Goal: Information Seeking & Learning: Learn about a topic

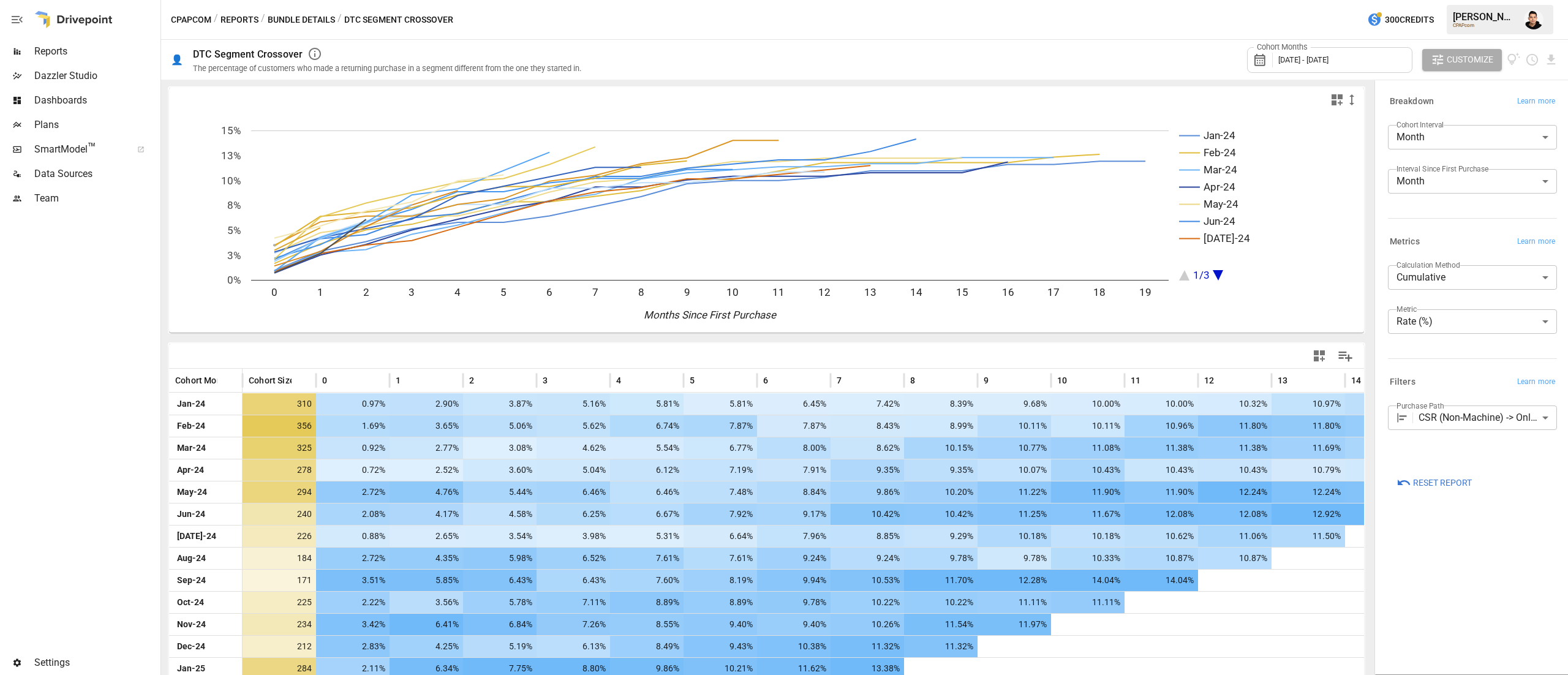
click at [823, 25] on div "CPAPcom / Reports / Bundle Details / DTC Segment Crossover 300 Credits [PERSON_…" at bounding box center [864, 19] width 1407 height 39
click at [57, 47] on span "Reports" at bounding box center [96, 51] width 124 height 14
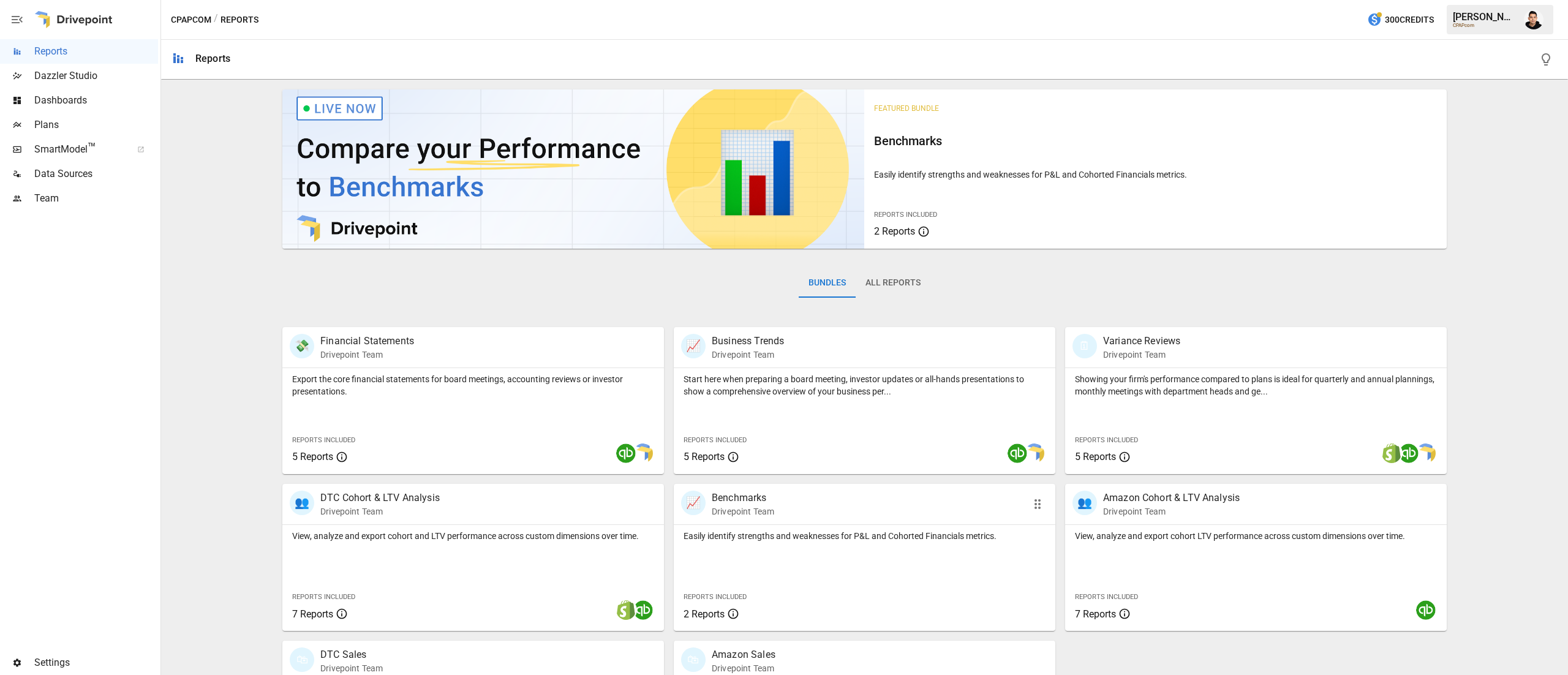
scroll to position [118, 0]
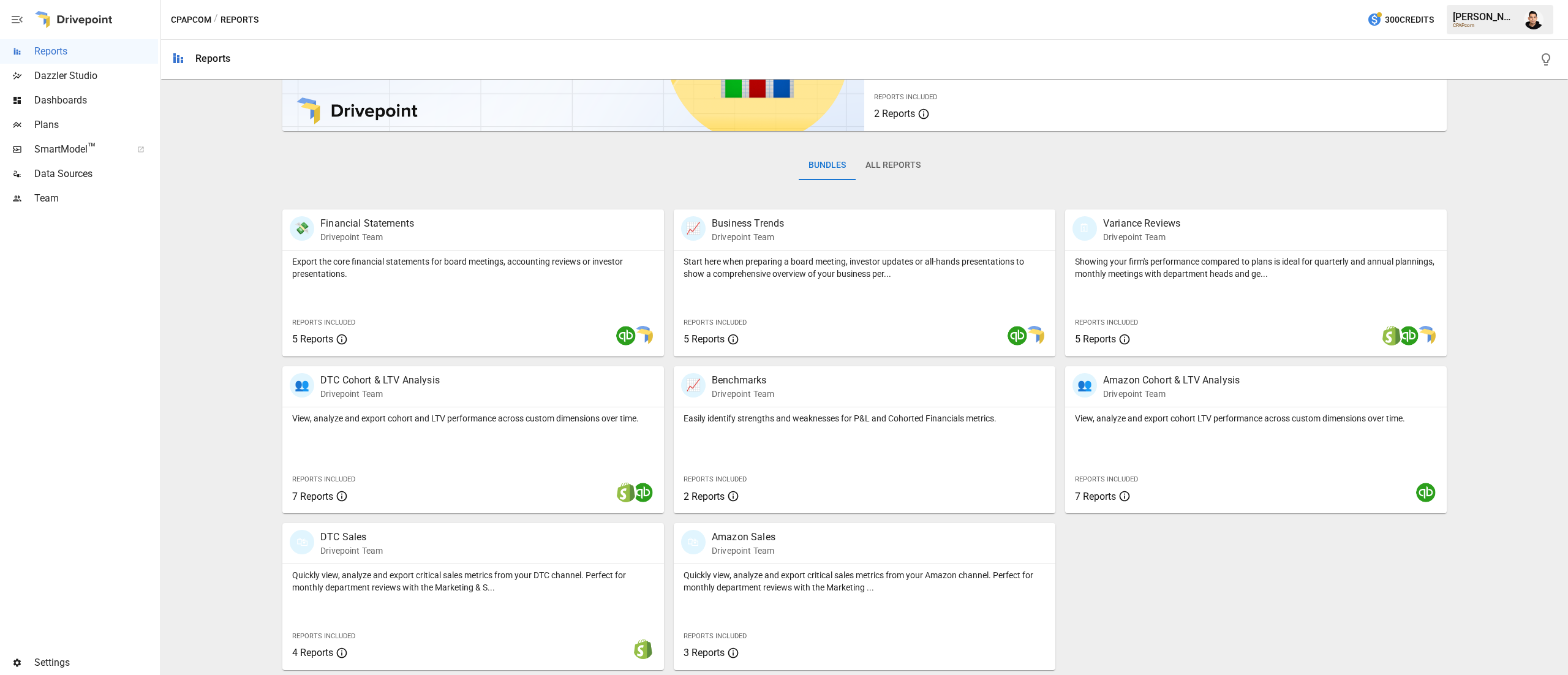
click at [888, 166] on button "All Reports" at bounding box center [893, 165] width 75 height 29
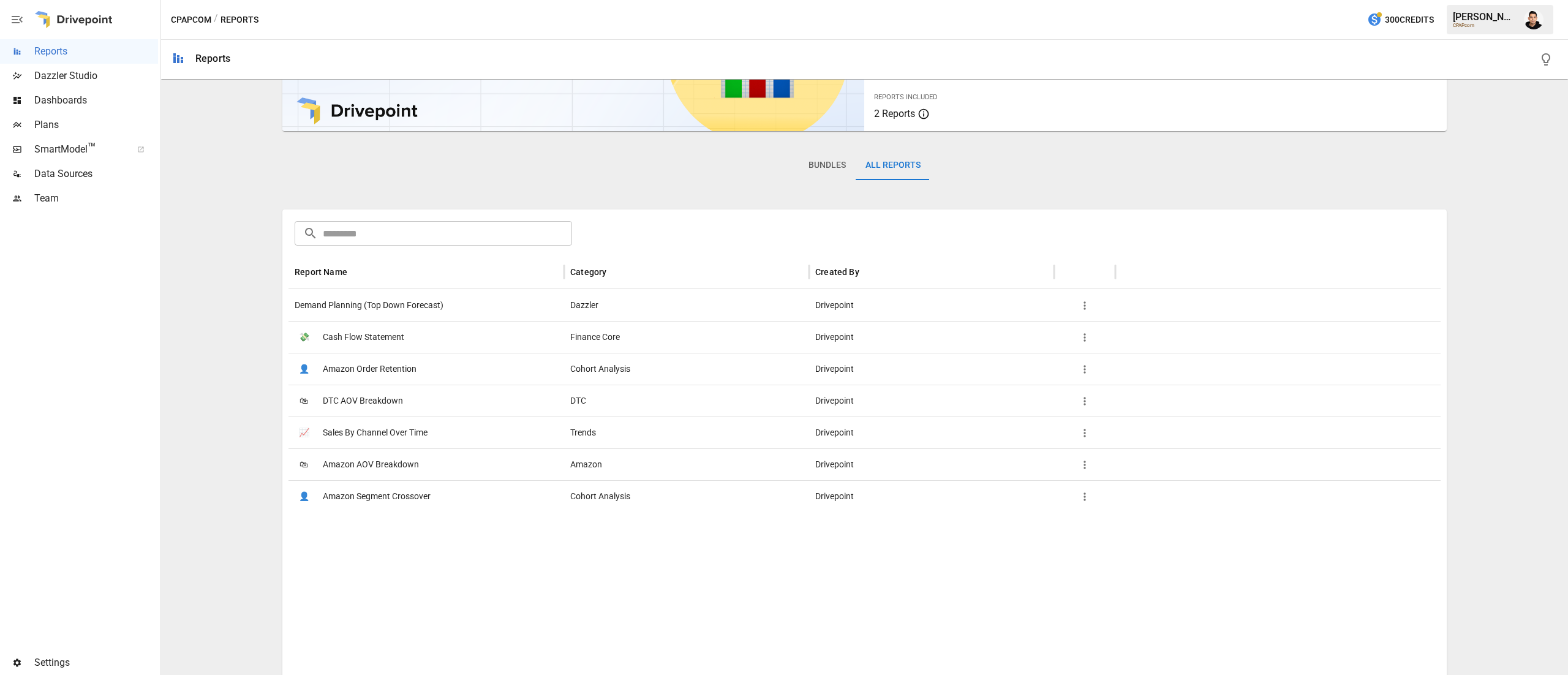
scroll to position [0, 0]
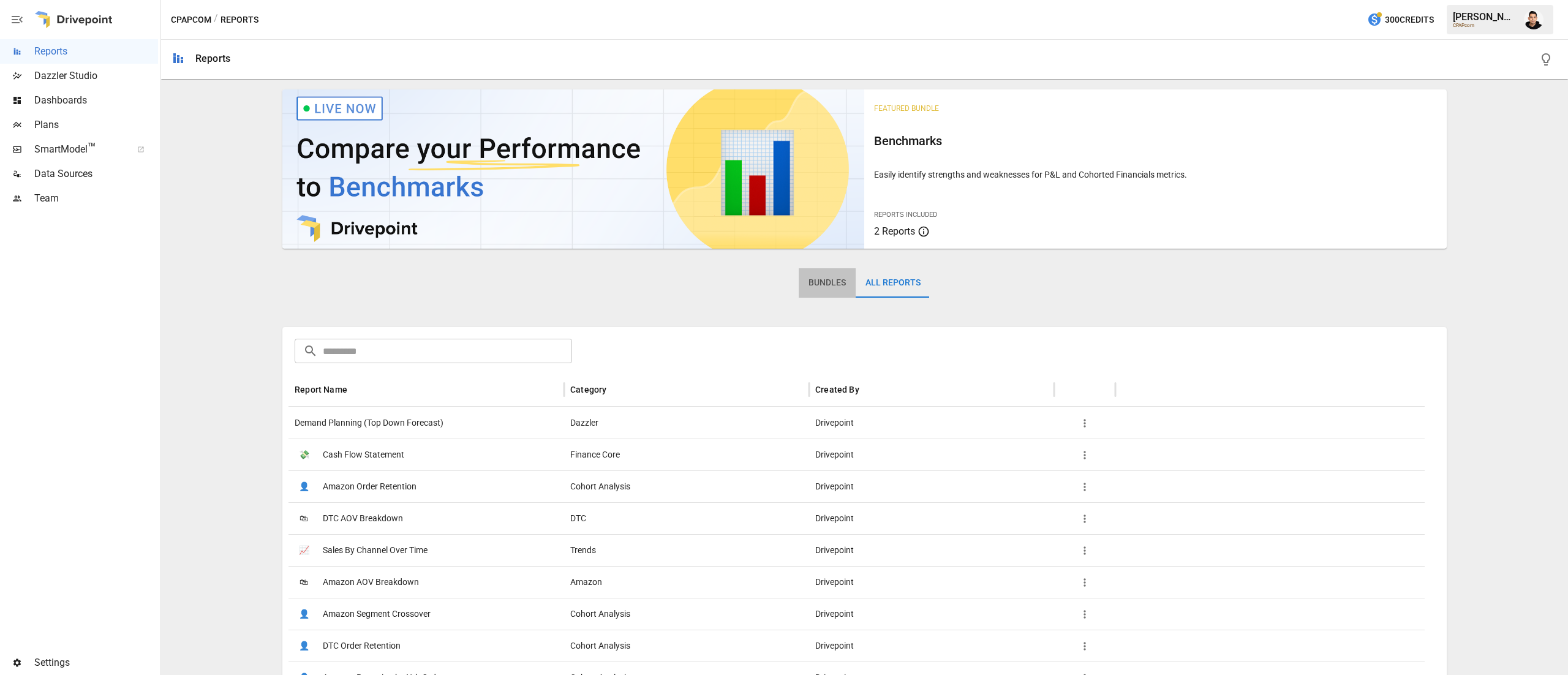
click at [813, 273] on button "Bundles" at bounding box center [827, 283] width 57 height 29
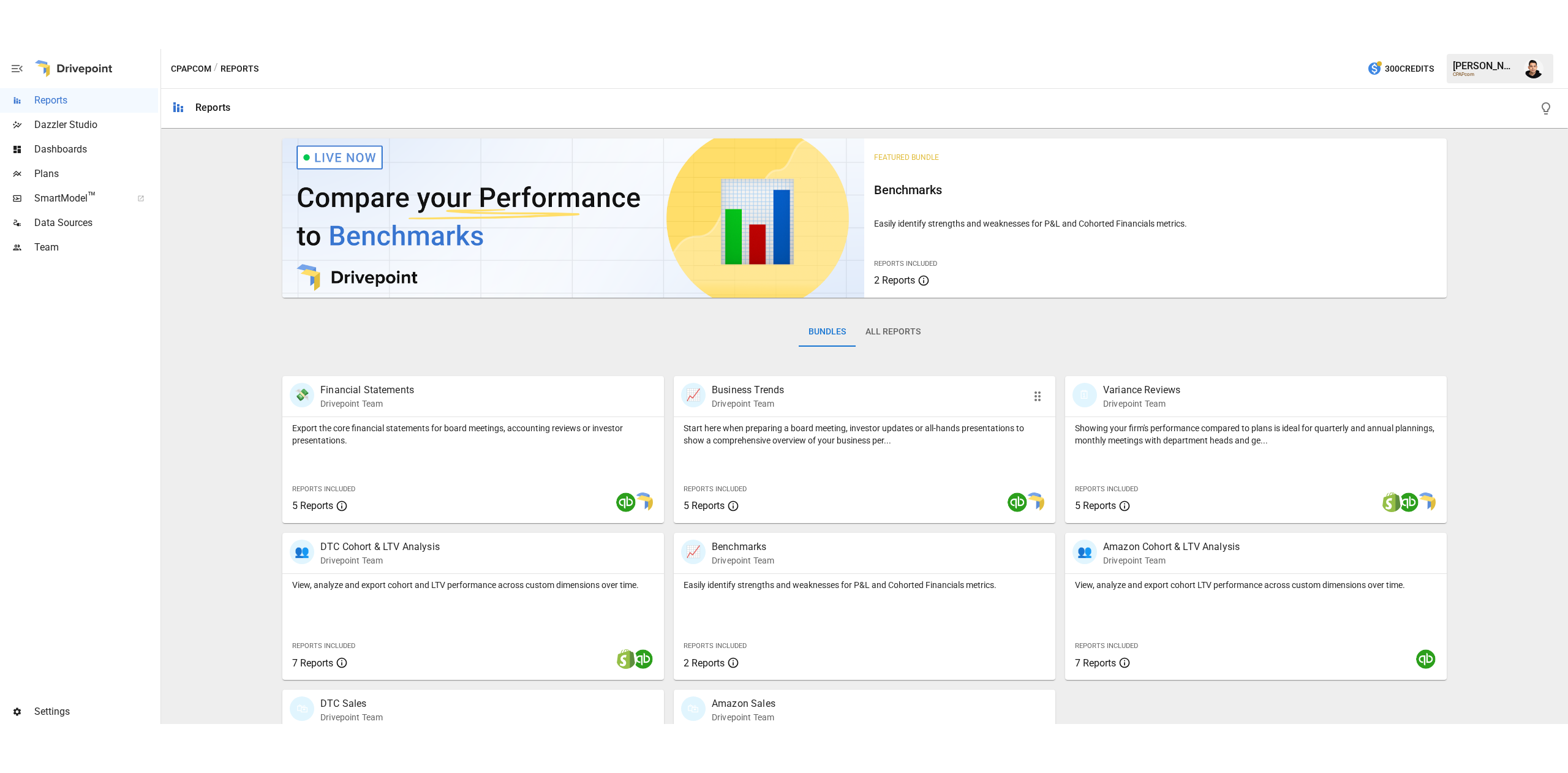
scroll to position [118, 0]
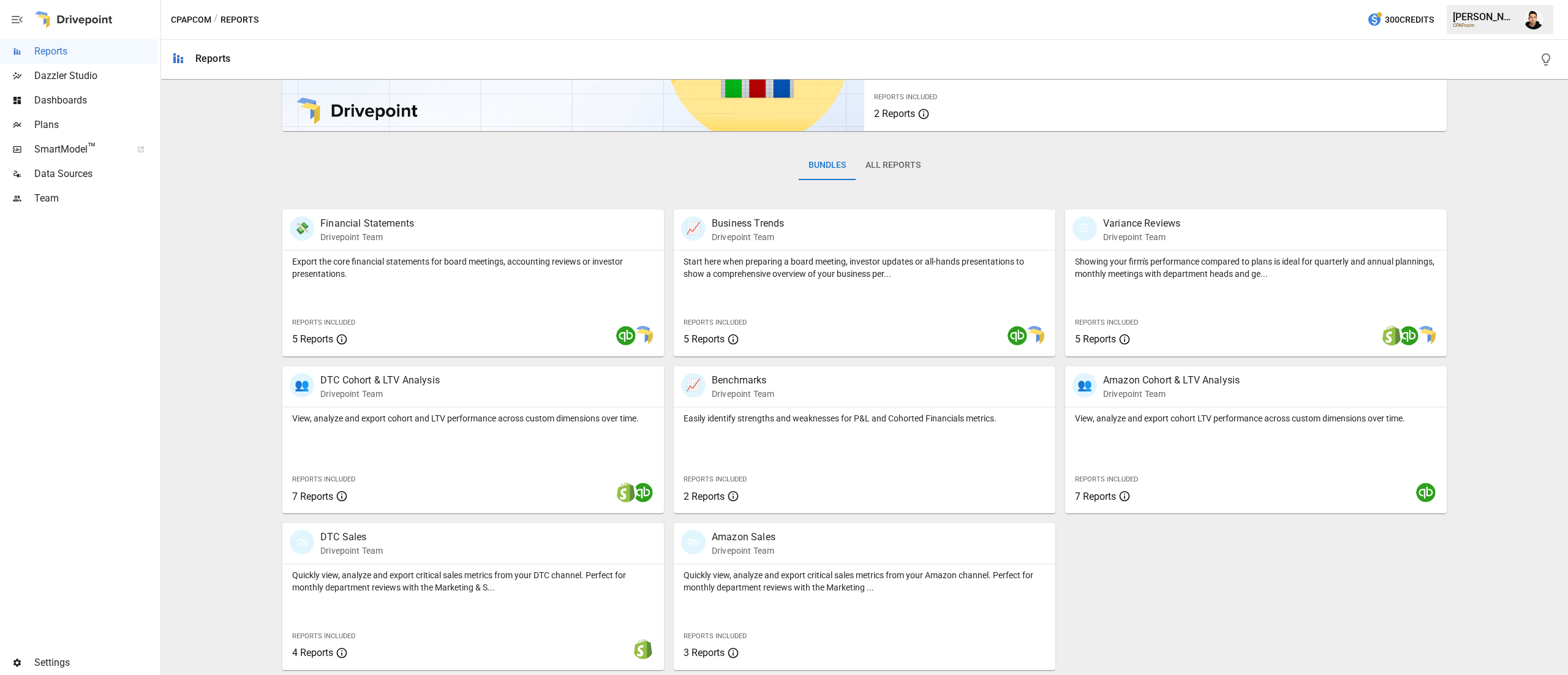
click at [652, 148] on div "Bundles All Reports" at bounding box center [864, 175] width 1164 height 68
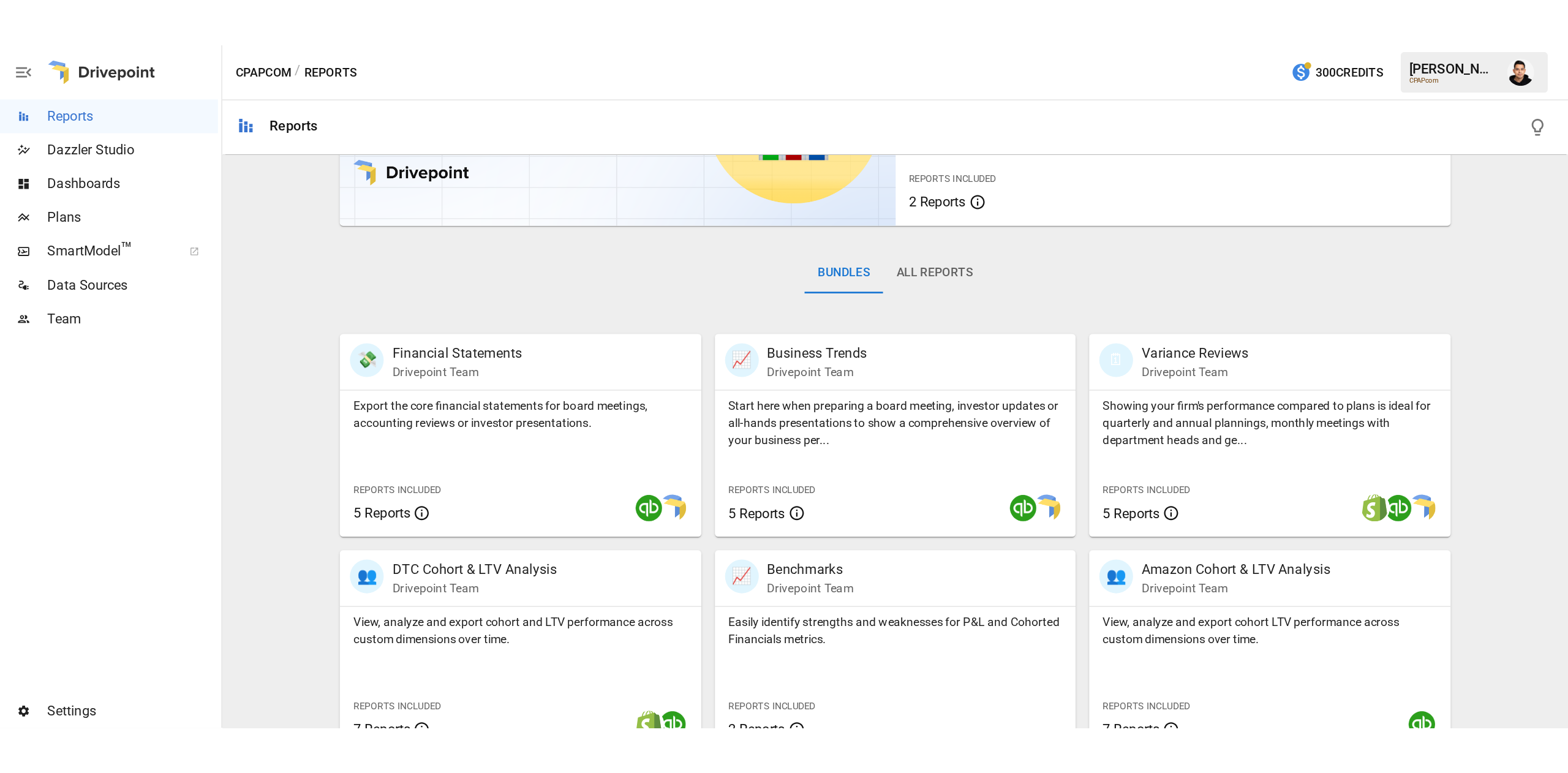
scroll to position [20, 0]
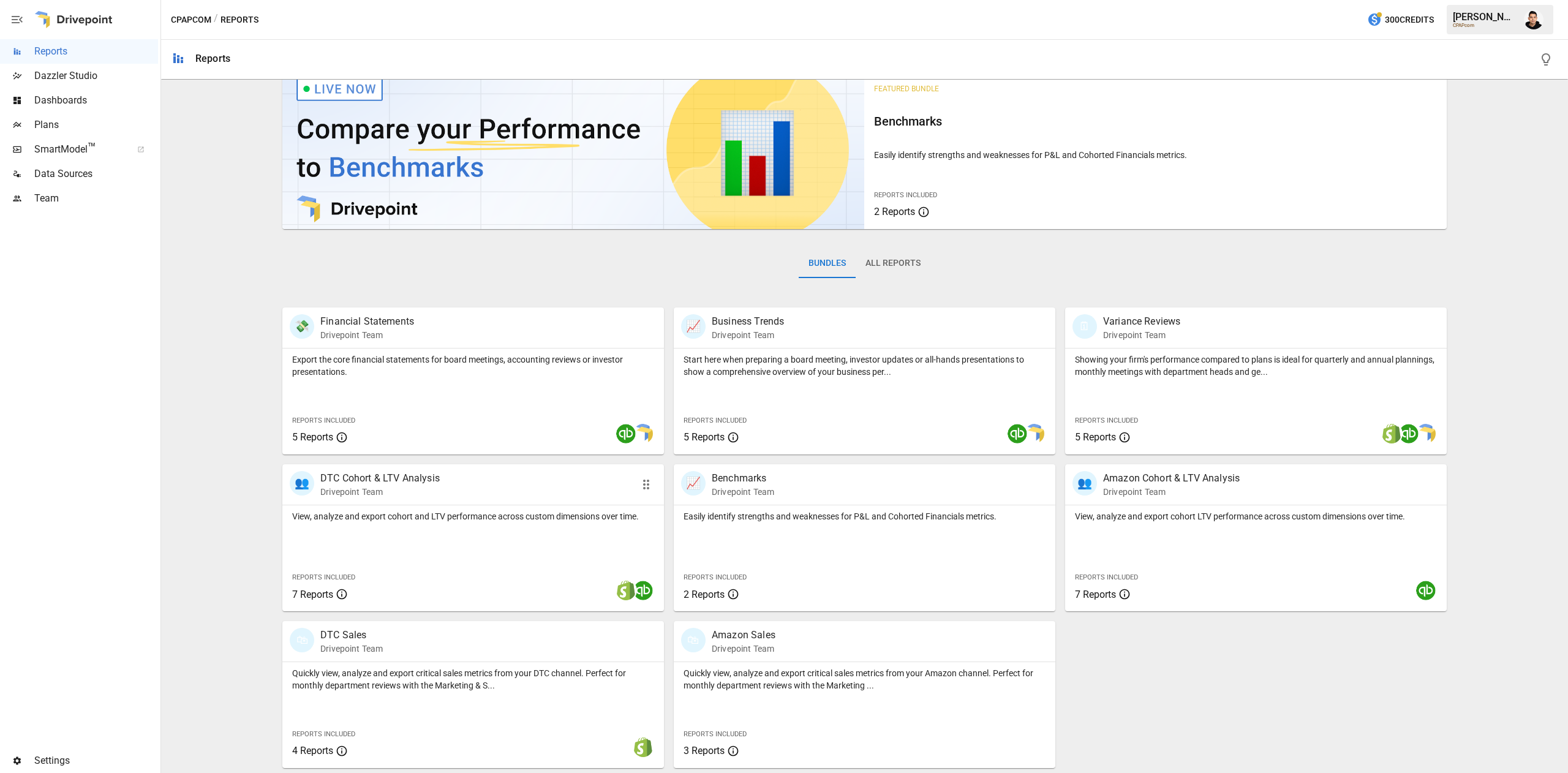
click at [461, 546] on div "View, analyze and export cohort and LTV performance across custom dimensions ov…" at bounding box center [473, 557] width 382 height 106
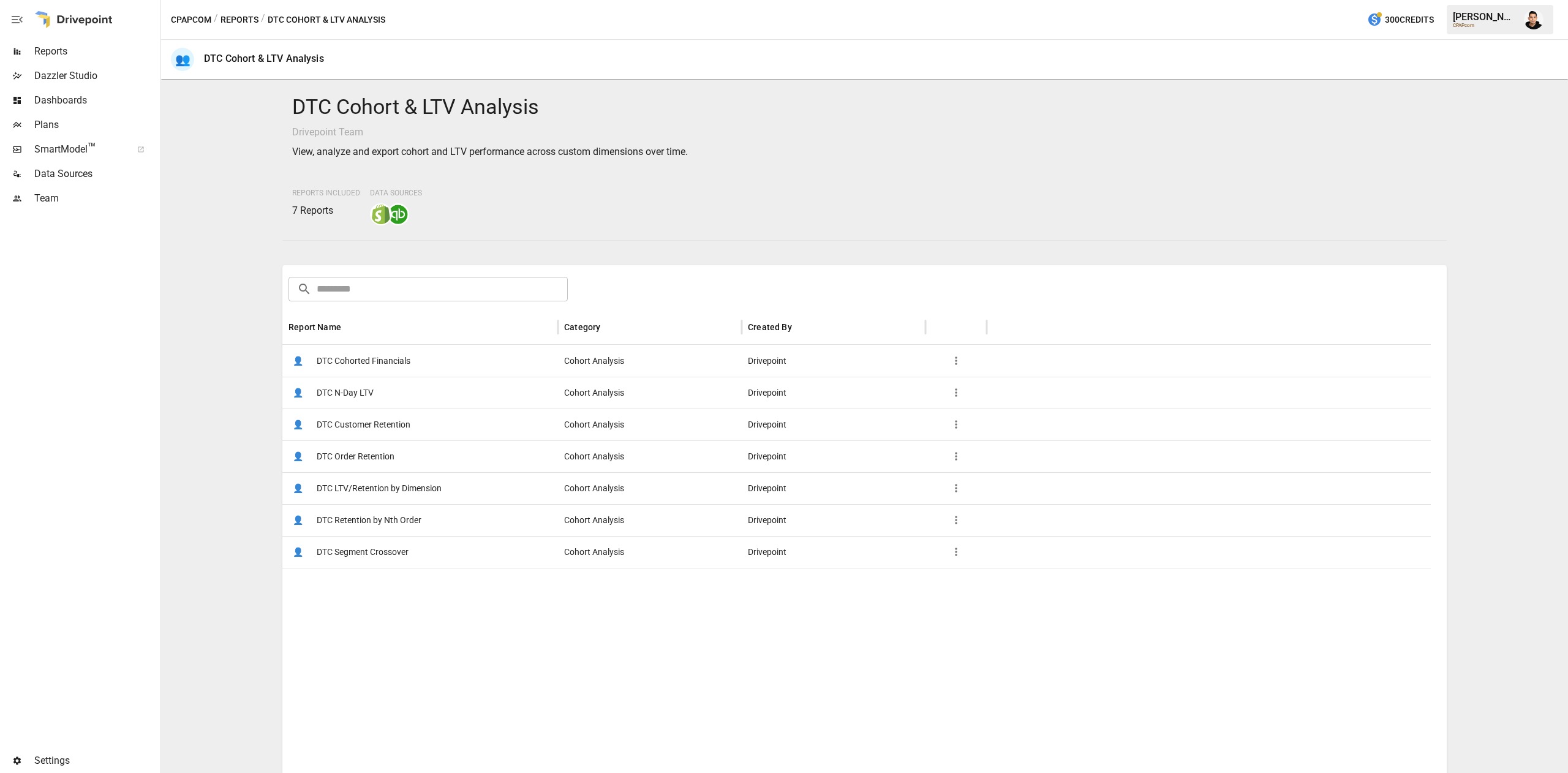
click at [370, 365] on span "DTC Cohorted Financials" at bounding box center [364, 360] width 94 height 31
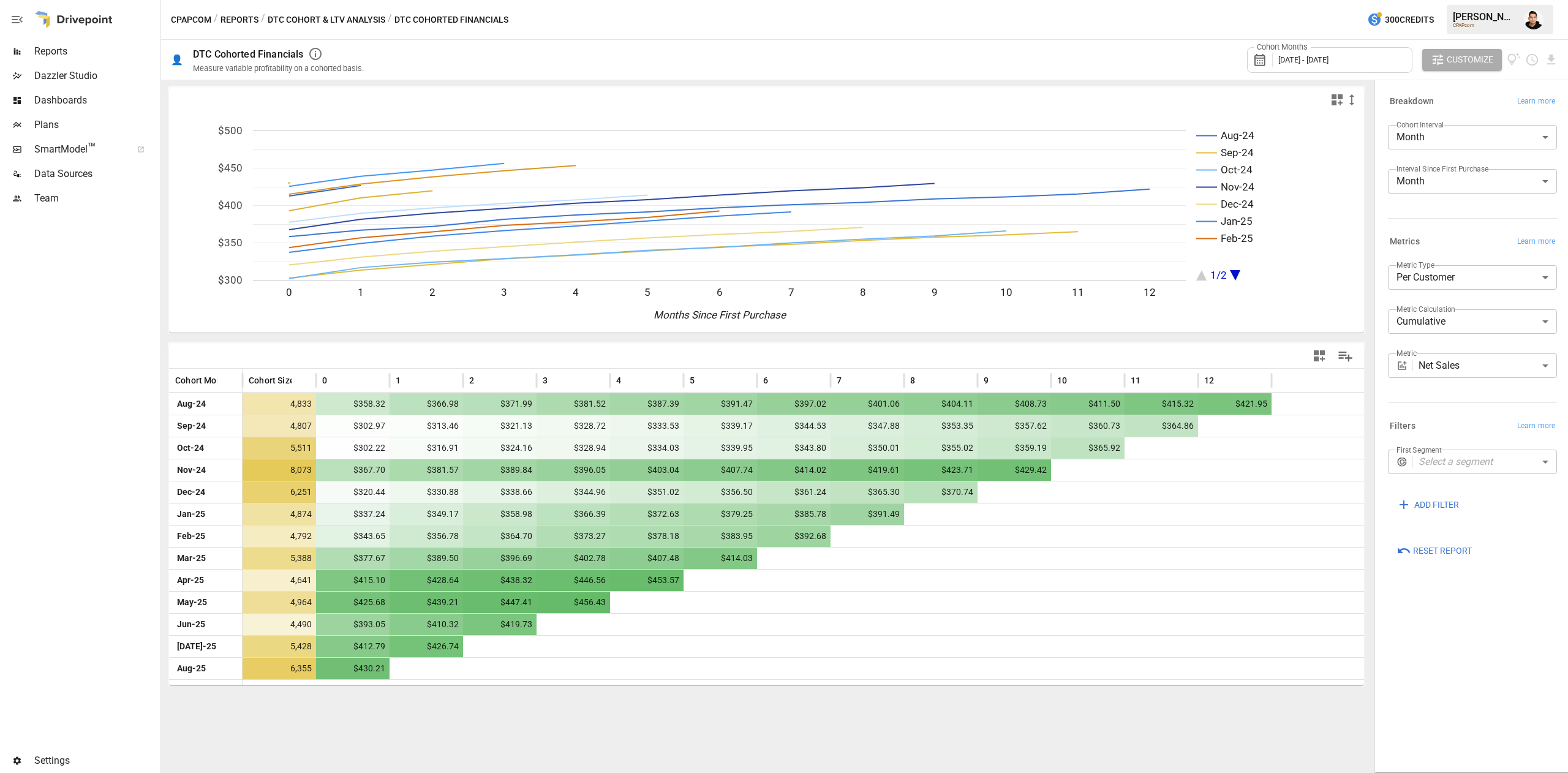
click at [1329, 60] on span "[DATE] - [DATE]" at bounding box center [1303, 60] width 50 height 10
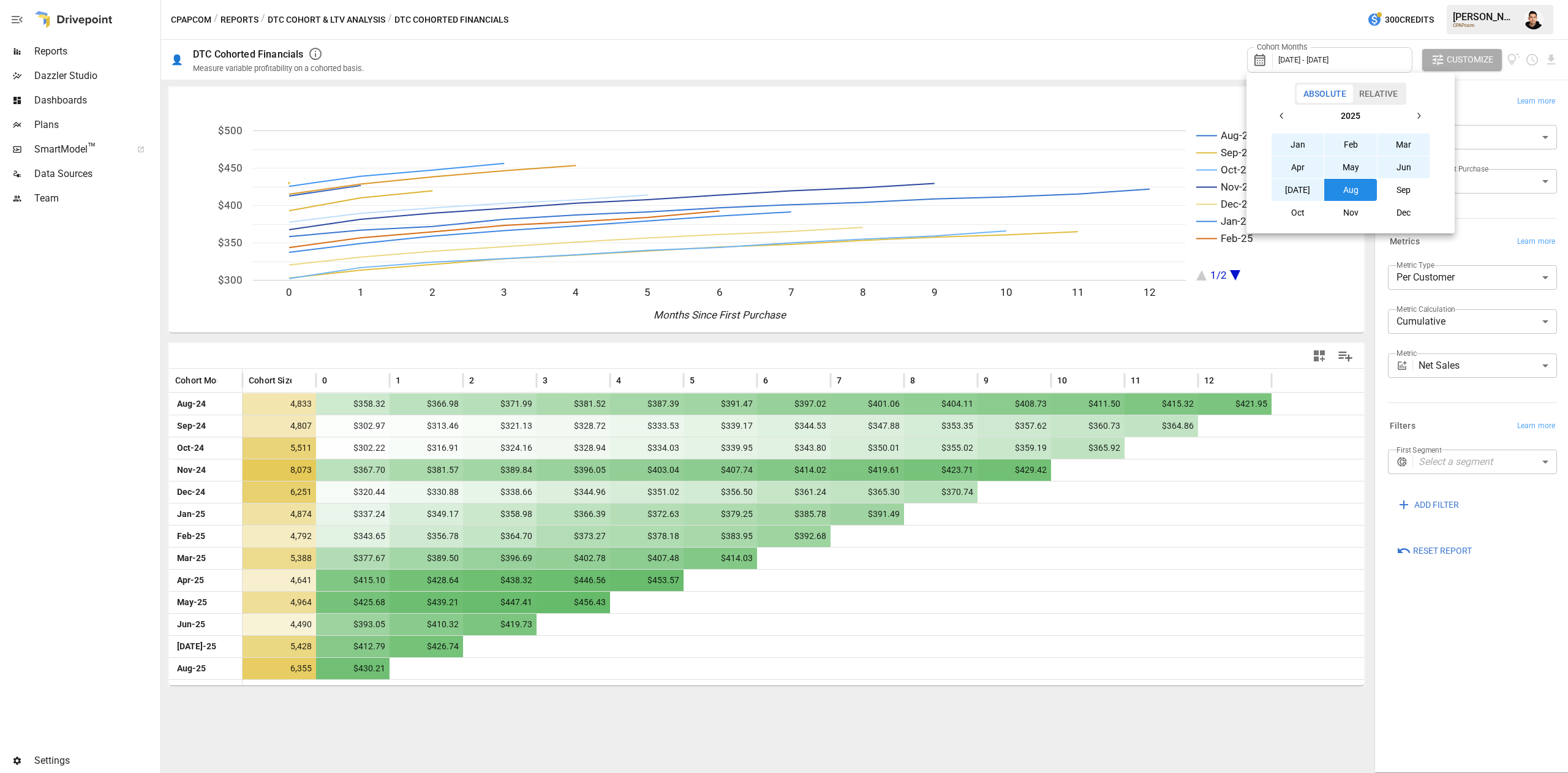
click at [1274, 117] on button "button" at bounding box center [1282, 116] width 22 height 22
click at [1290, 140] on button "Jan" at bounding box center [1298, 145] width 53 height 22
click at [1416, 124] on button "button" at bounding box center [1418, 116] width 22 height 22
click at [1407, 208] on button "Dec" at bounding box center [1403, 212] width 53 height 22
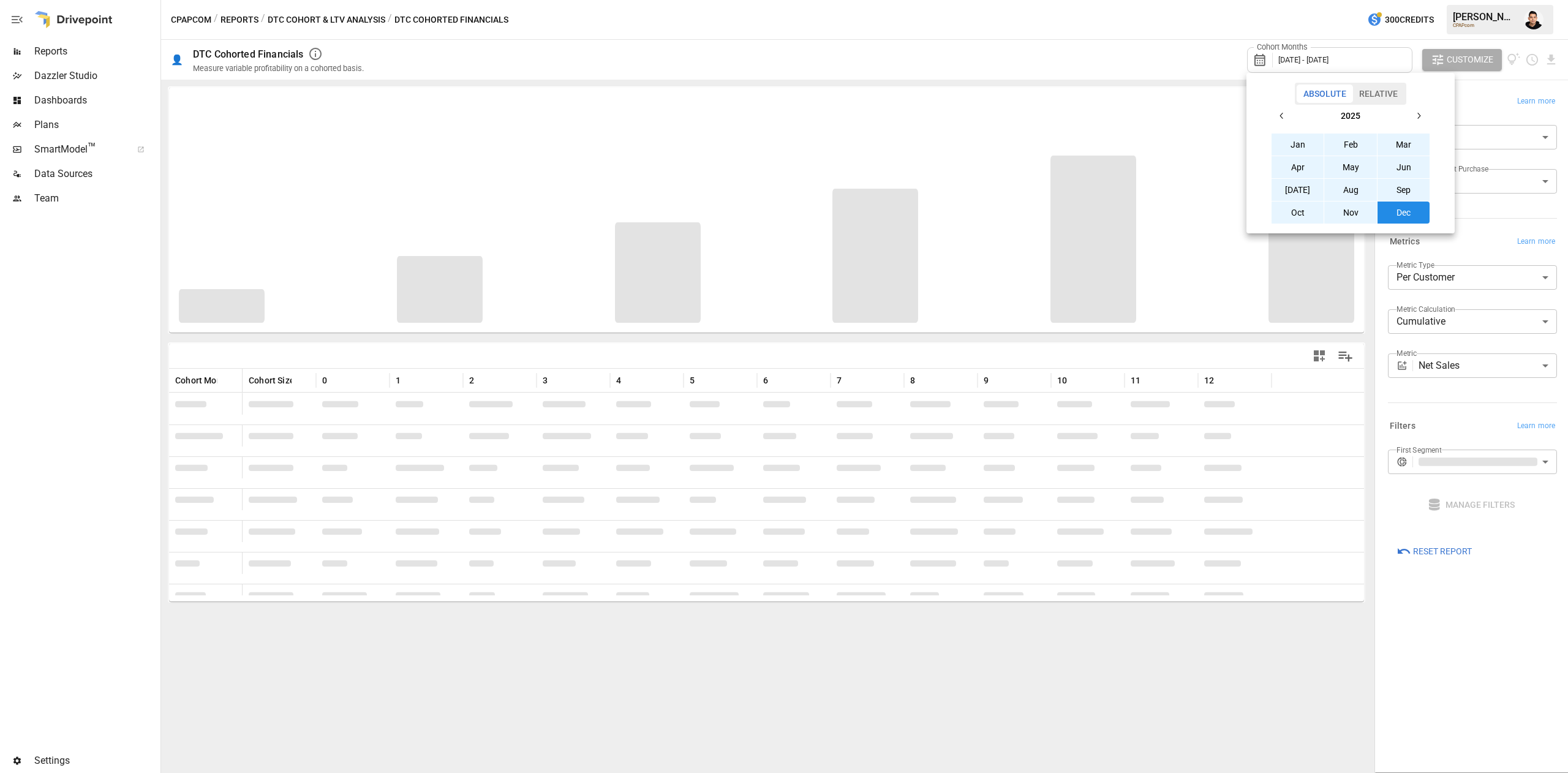
click at [1473, 603] on div at bounding box center [784, 386] width 1568 height 773
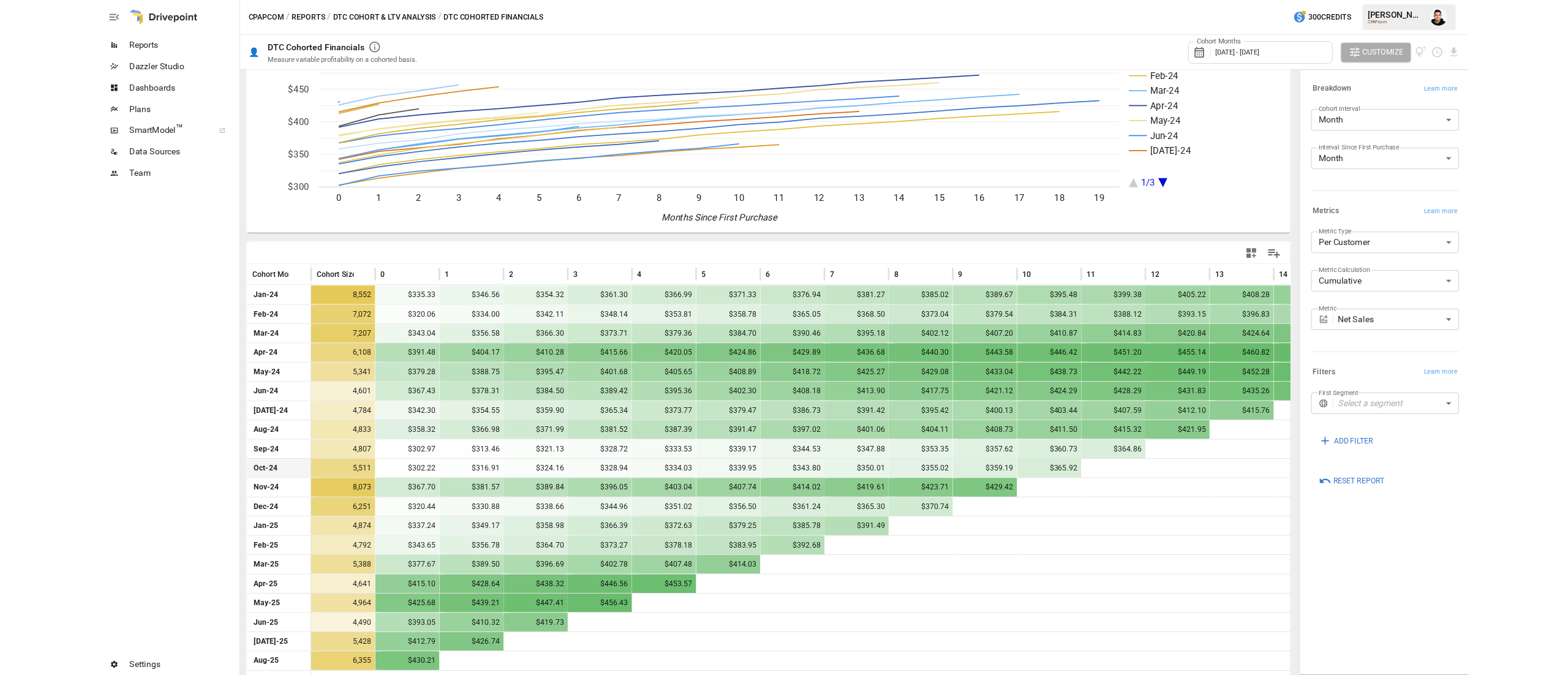
scroll to position [86, 0]
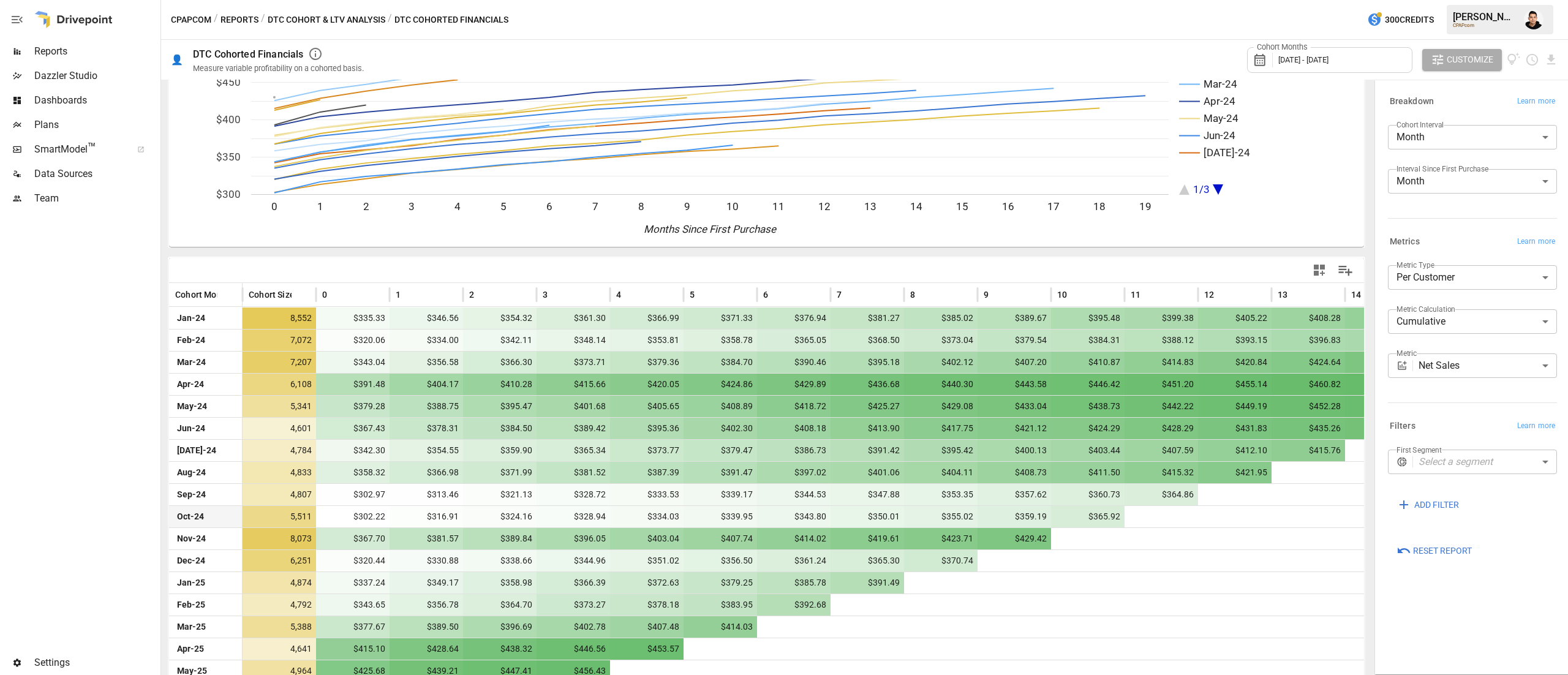
click at [1457, 0] on body "Reports Dazzler Studio Dashboards Plans SmartModel ™ Data Sources Team Settings…" at bounding box center [784, 0] width 1568 height 0
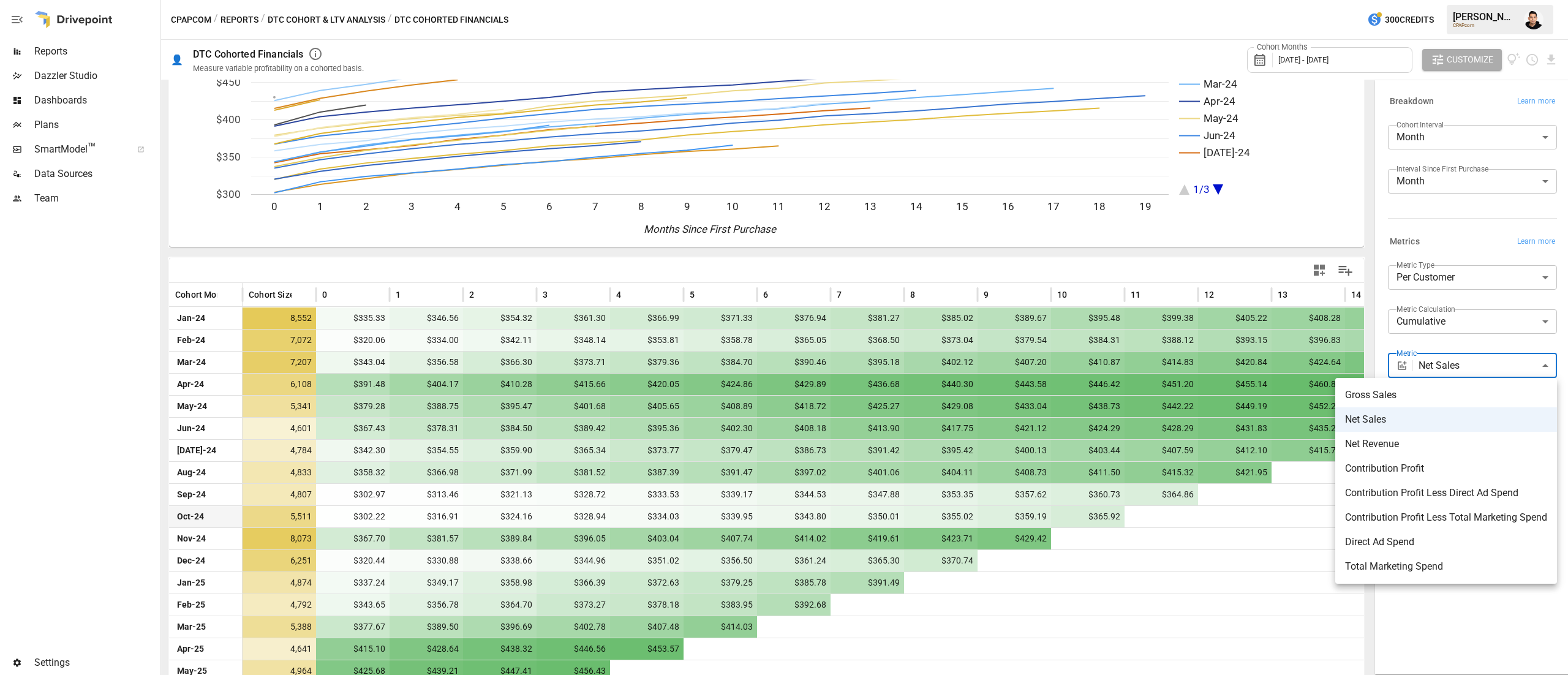
click at [1442, 458] on li "Contribution Profit" at bounding box center [1445, 469] width 222 height 25
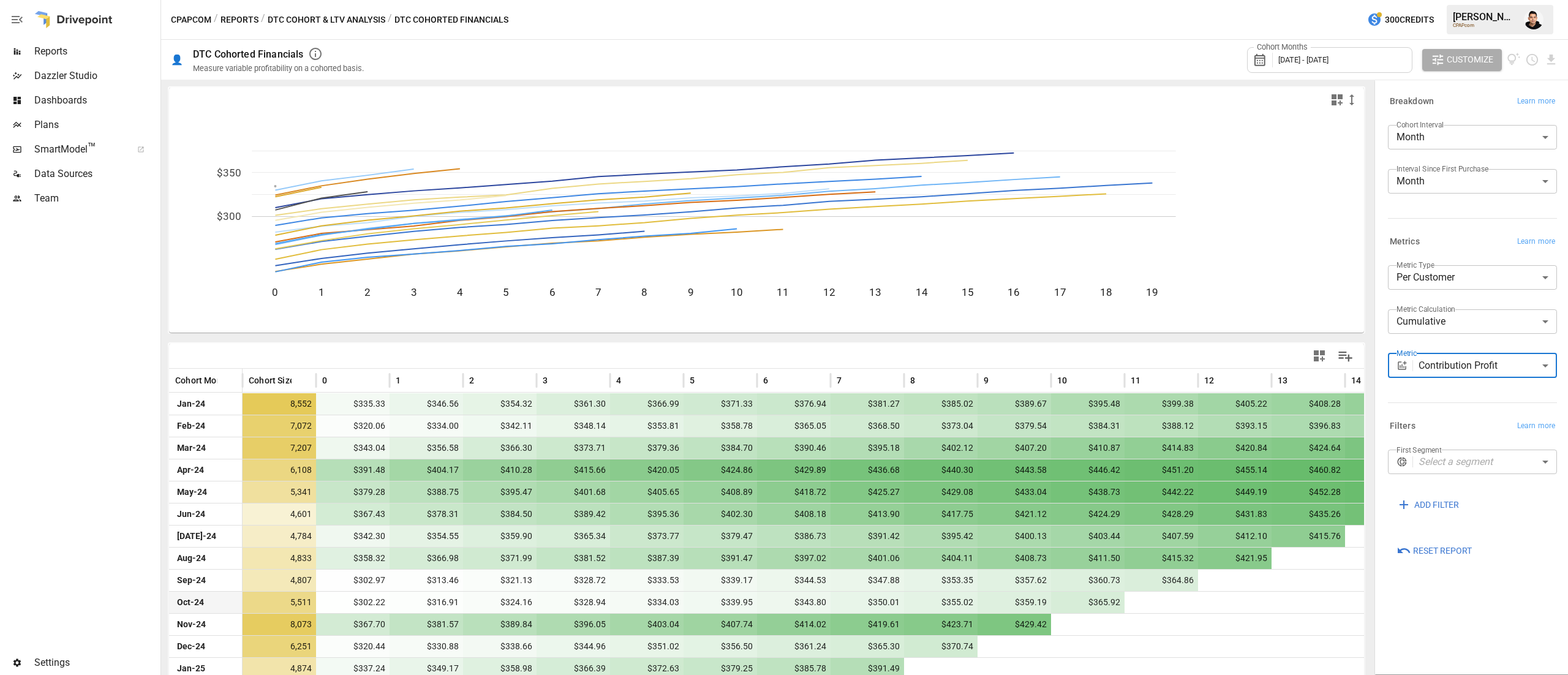
click at [1449, 225] on div "Breakdown Learn more Cohort Interval Month ***** ​ Interval Since First Purchas…" at bounding box center [1469, 158] width 174 height 140
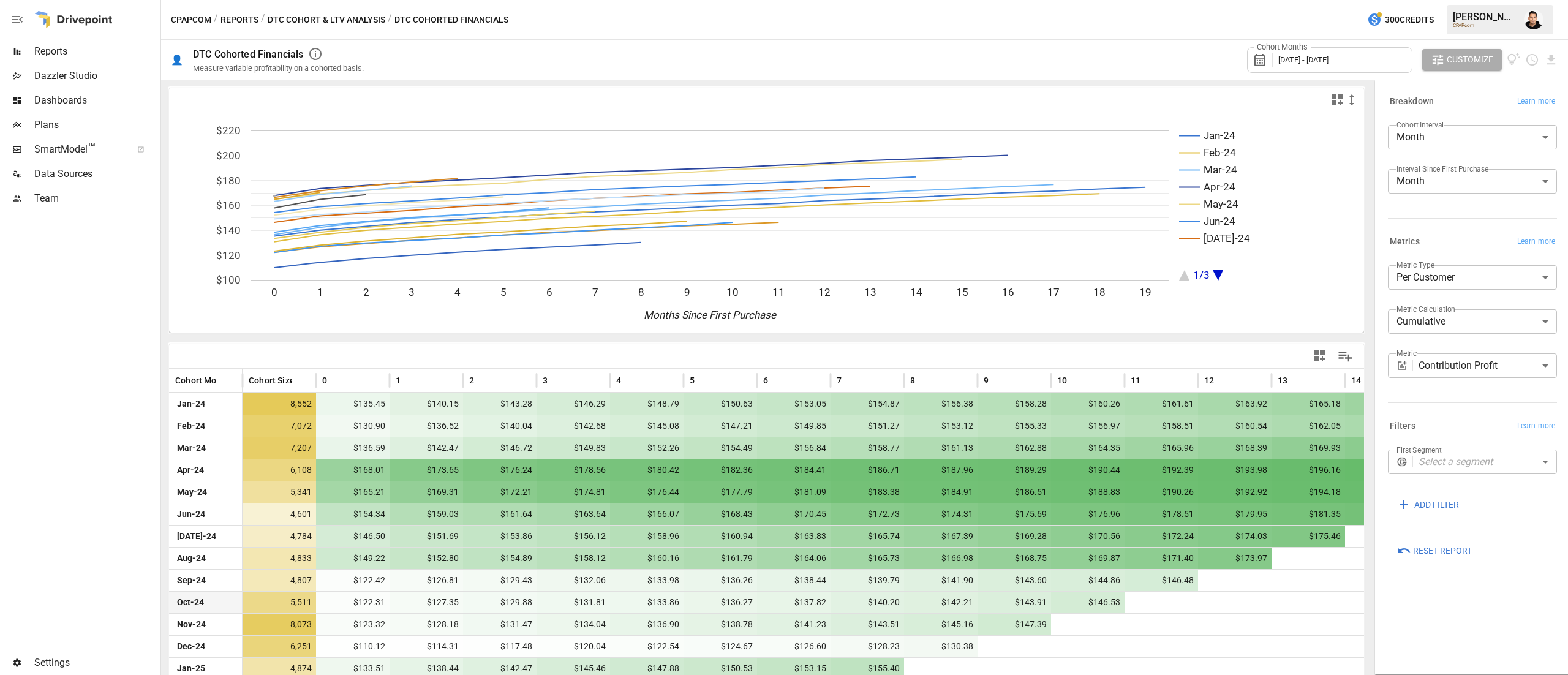
scroll to position [184, 0]
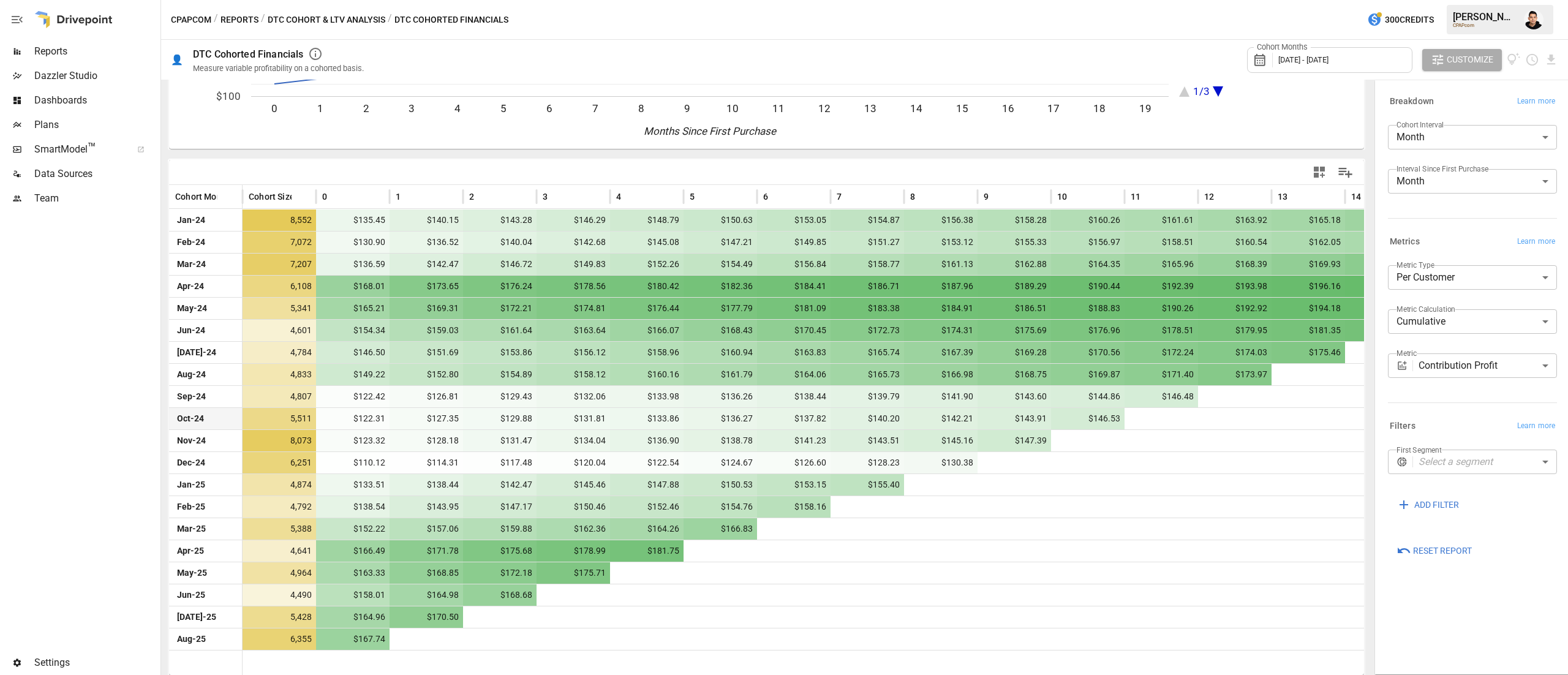
click at [1460, 611] on div "**********" at bounding box center [1472, 377] width 189 height 588
click at [1473, 0] on body "Reports Dazzler Studio Dashboards Plans SmartModel ™ Data Sources Team Settings…" at bounding box center [784, 0] width 1568 height 0
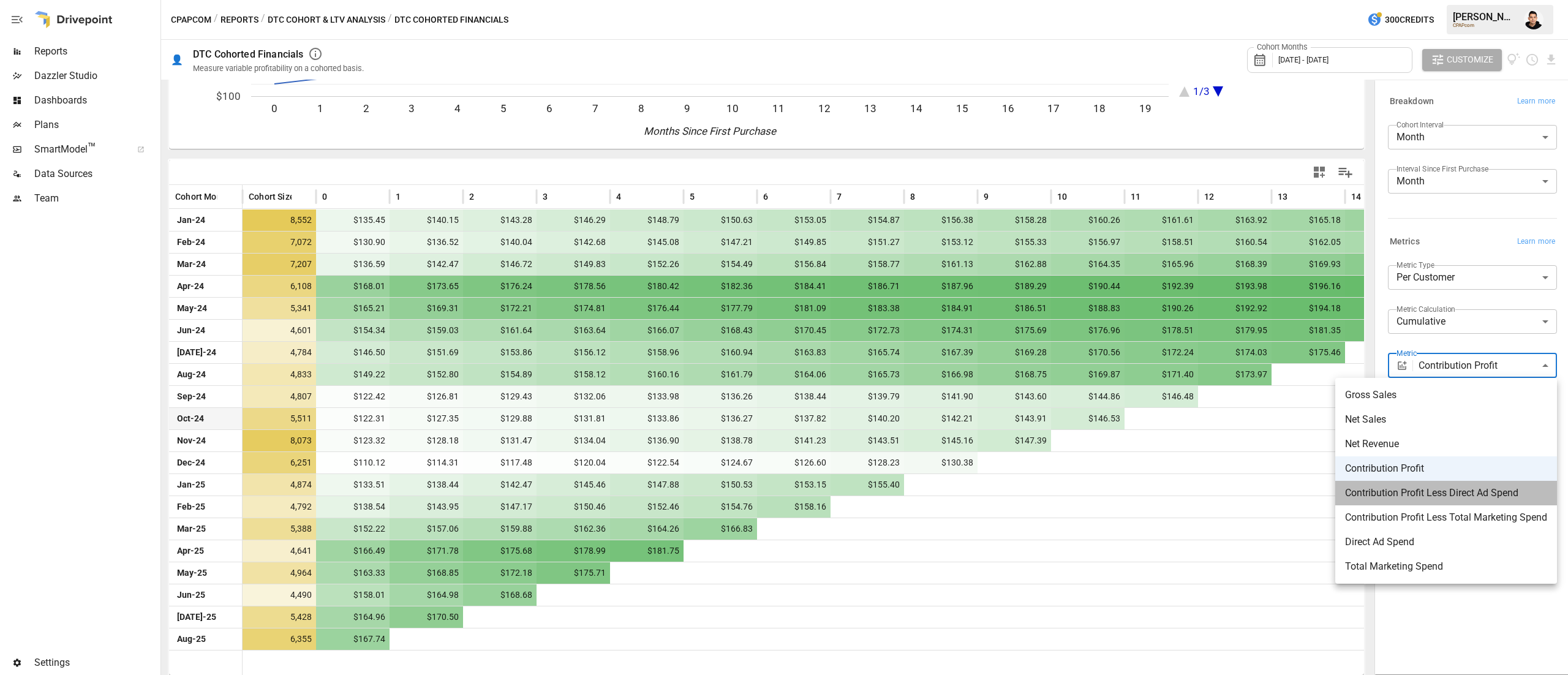
click at [1438, 495] on span "Contribution Profit Less Direct Ad Spend" at bounding box center [1446, 493] width 202 height 14
type input "**********"
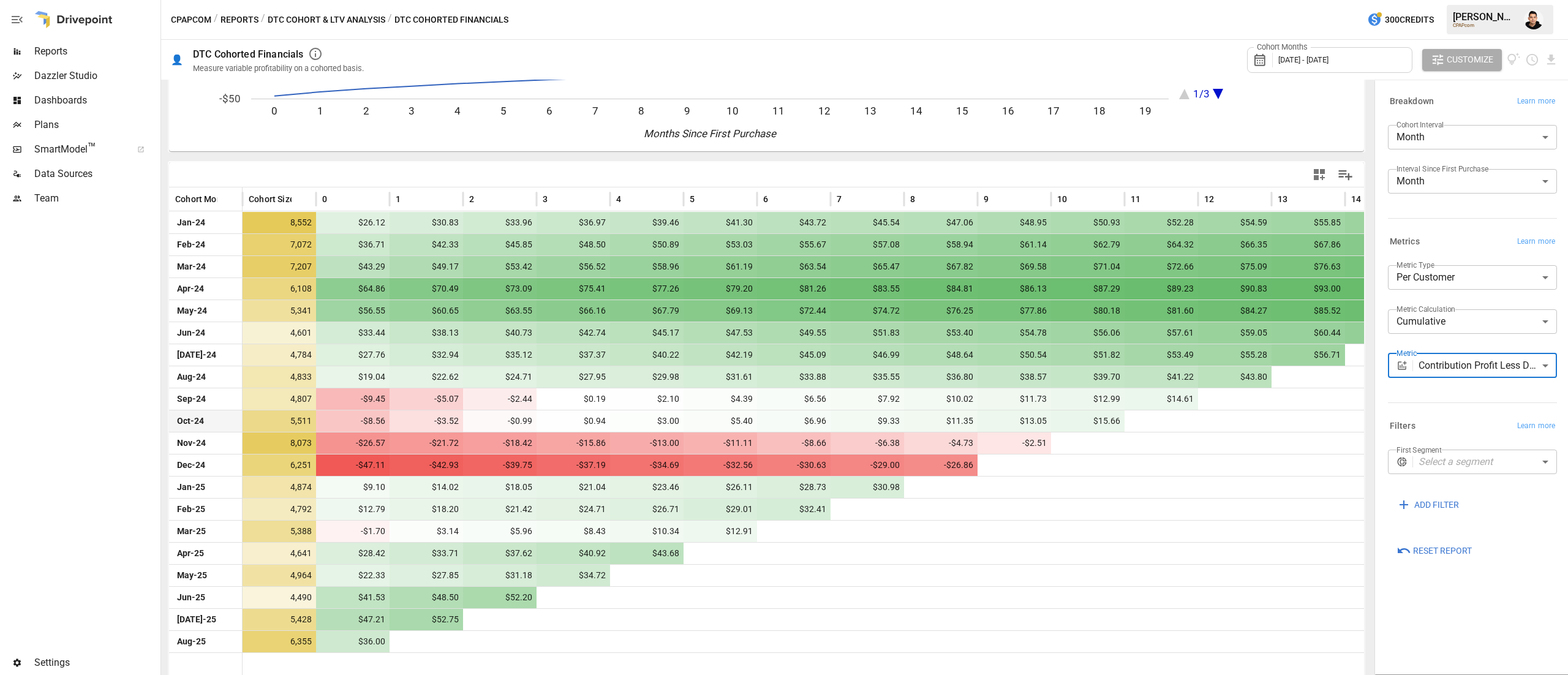
scroll to position [184, 0]
